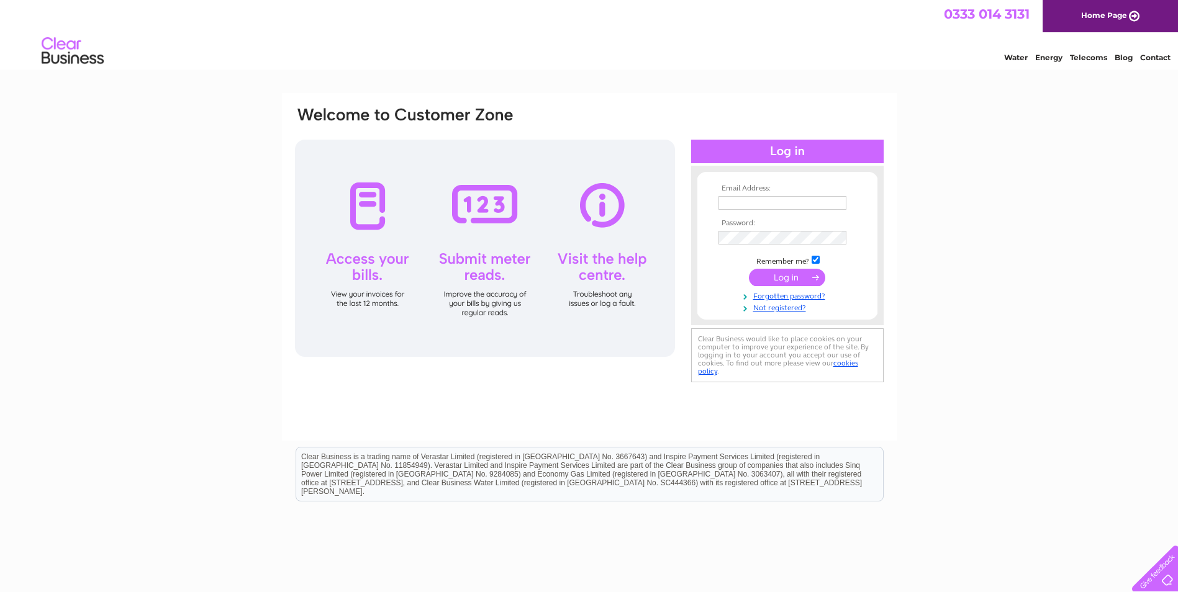
type input "jack.haughey@sky.com"
click at [775, 277] on input "submit" at bounding box center [787, 277] width 76 height 17
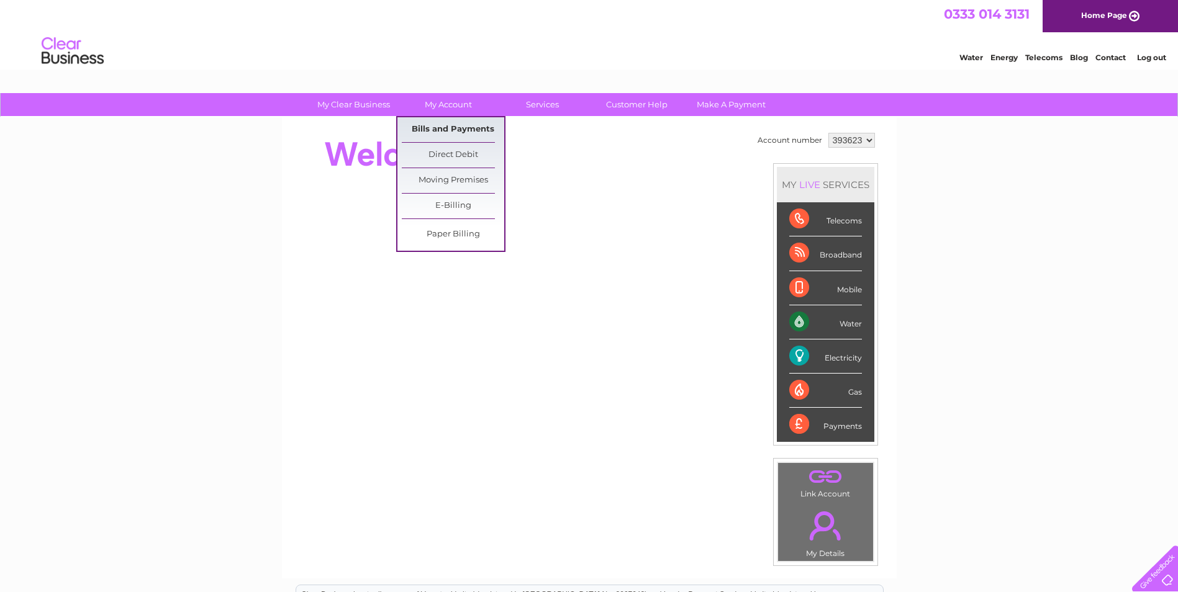
click at [432, 125] on link "Bills and Payments" at bounding box center [453, 129] width 102 height 25
click at [432, 126] on link "Bills and Payments" at bounding box center [453, 129] width 102 height 25
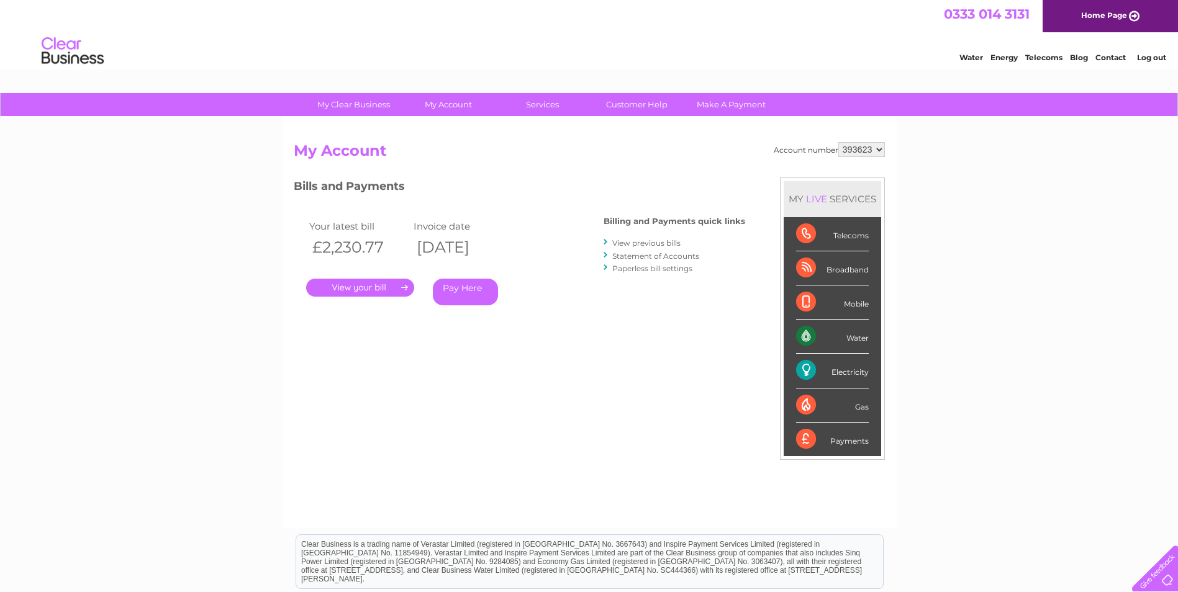
click at [374, 283] on link "." at bounding box center [360, 288] width 108 height 18
click at [374, 282] on link "." at bounding box center [360, 288] width 108 height 18
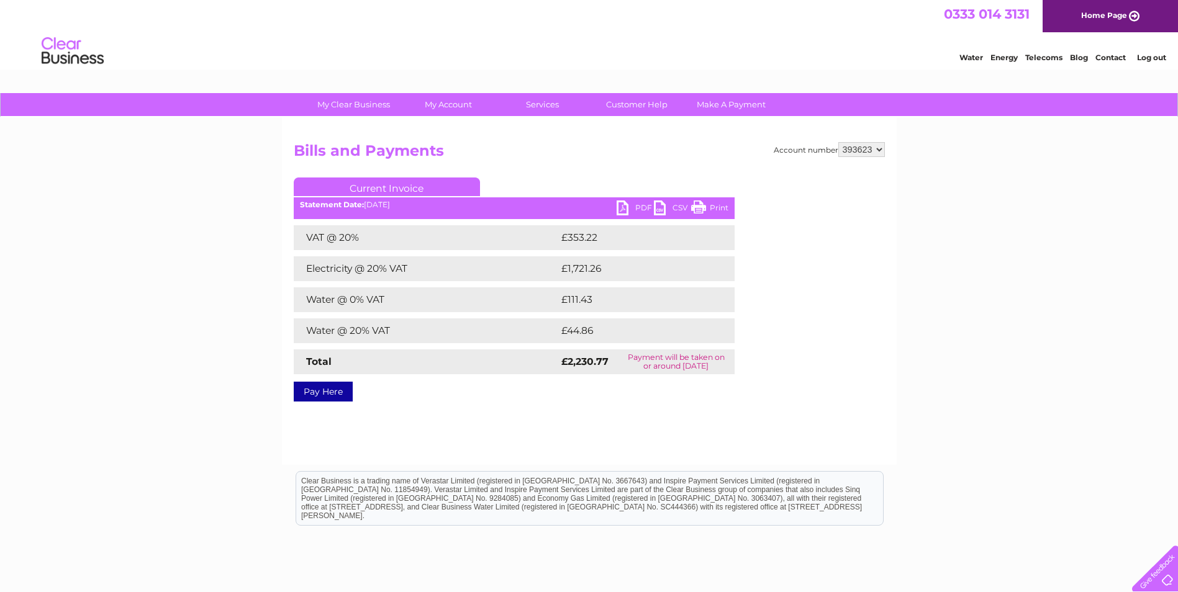
click at [698, 207] on link "Print" at bounding box center [709, 210] width 37 height 18
